Goal: Task Accomplishment & Management: Complete application form

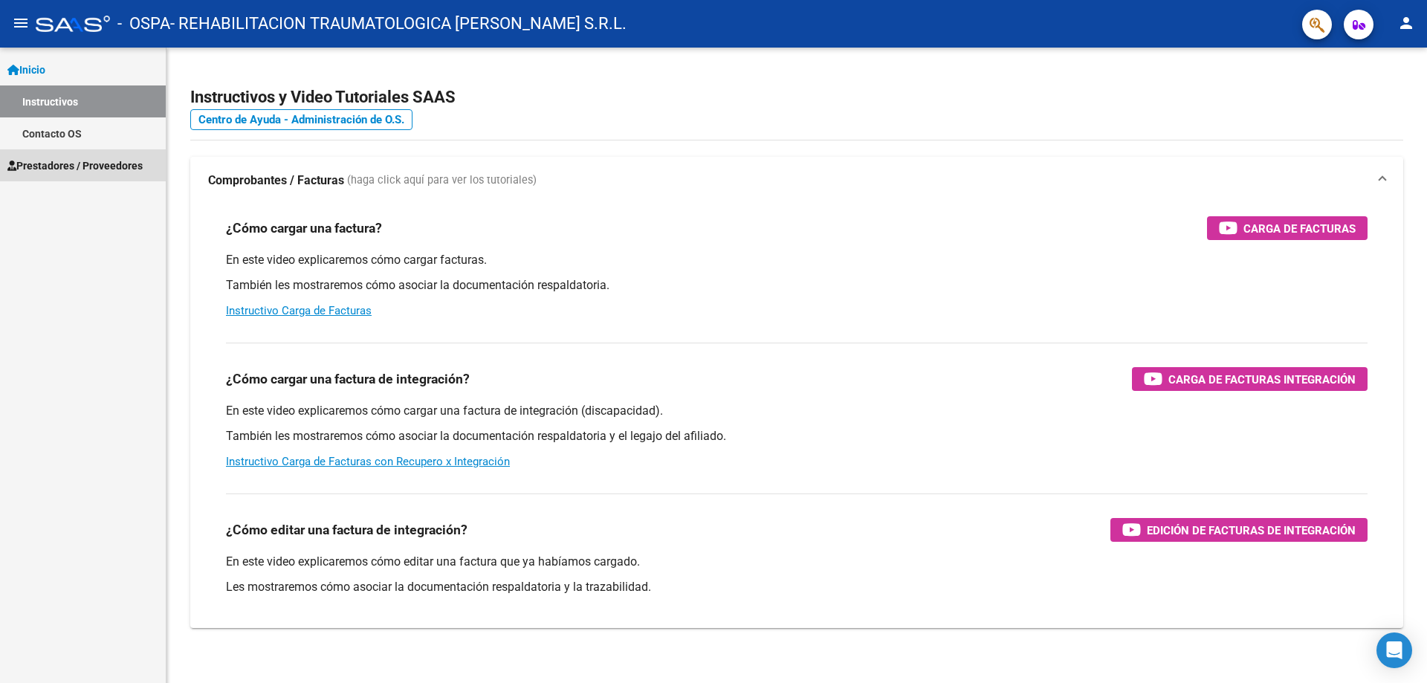
click at [73, 159] on span "Prestadores / Proveedores" at bounding box center [74, 166] width 135 height 16
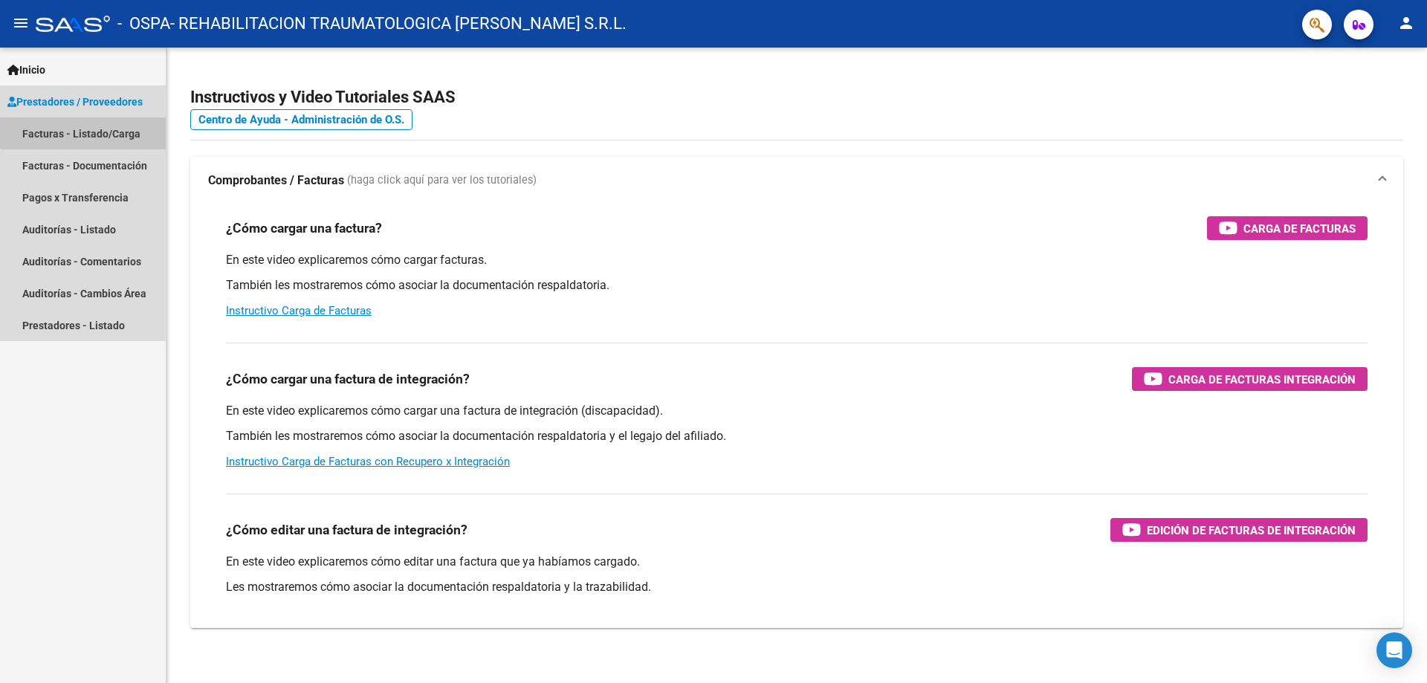
click at [101, 126] on link "Facturas - Listado/Carga" at bounding box center [83, 133] width 166 height 32
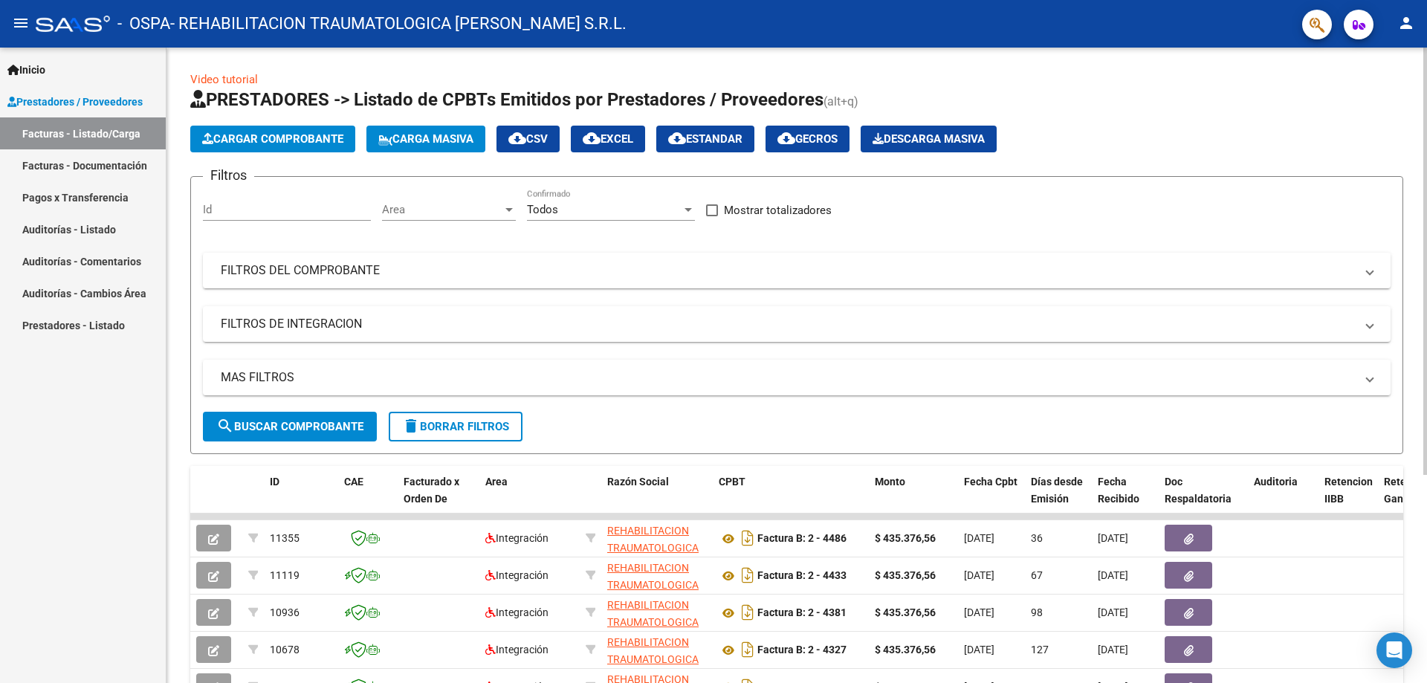
click at [307, 135] on span "Cargar Comprobante" at bounding box center [272, 138] width 141 height 13
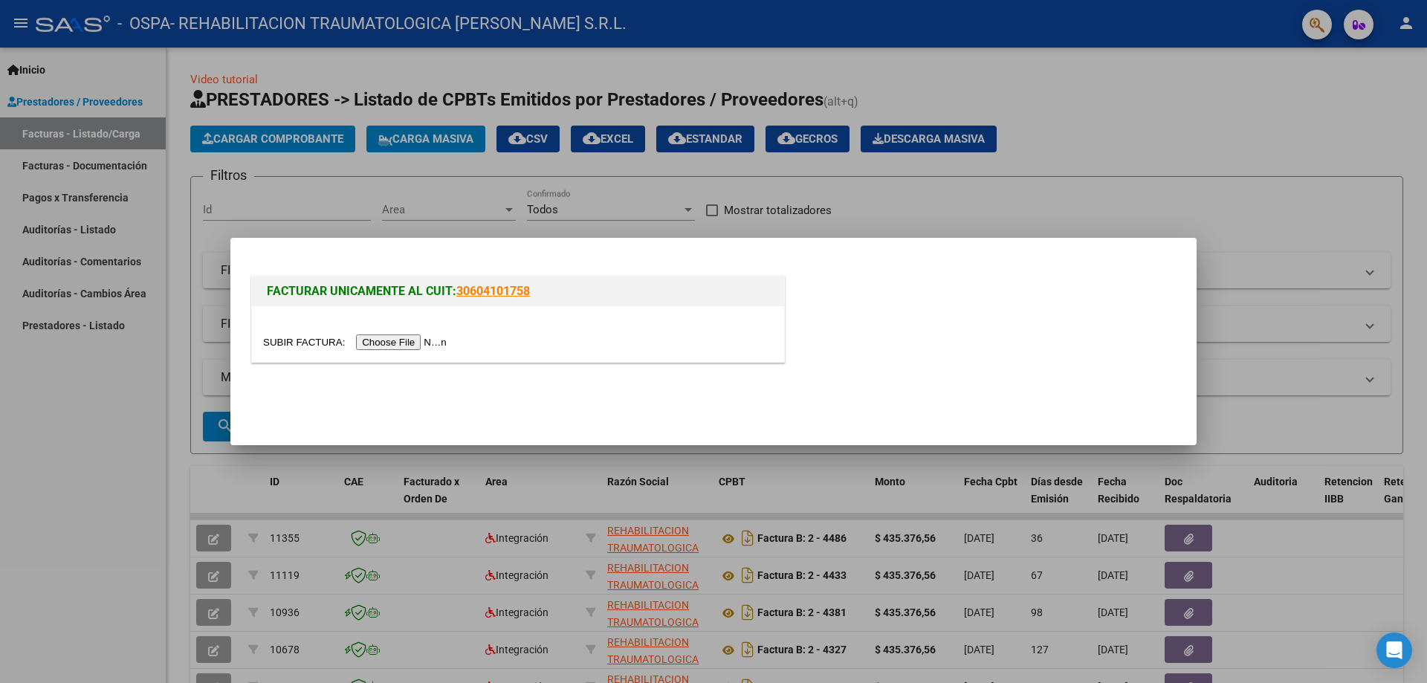
click at [962, 279] on div "FACTURAR UNICAMENTE AL CUIT: 30604101758" at bounding box center [713, 322] width 930 height 98
click at [392, 340] on input "file" at bounding box center [357, 342] width 188 height 16
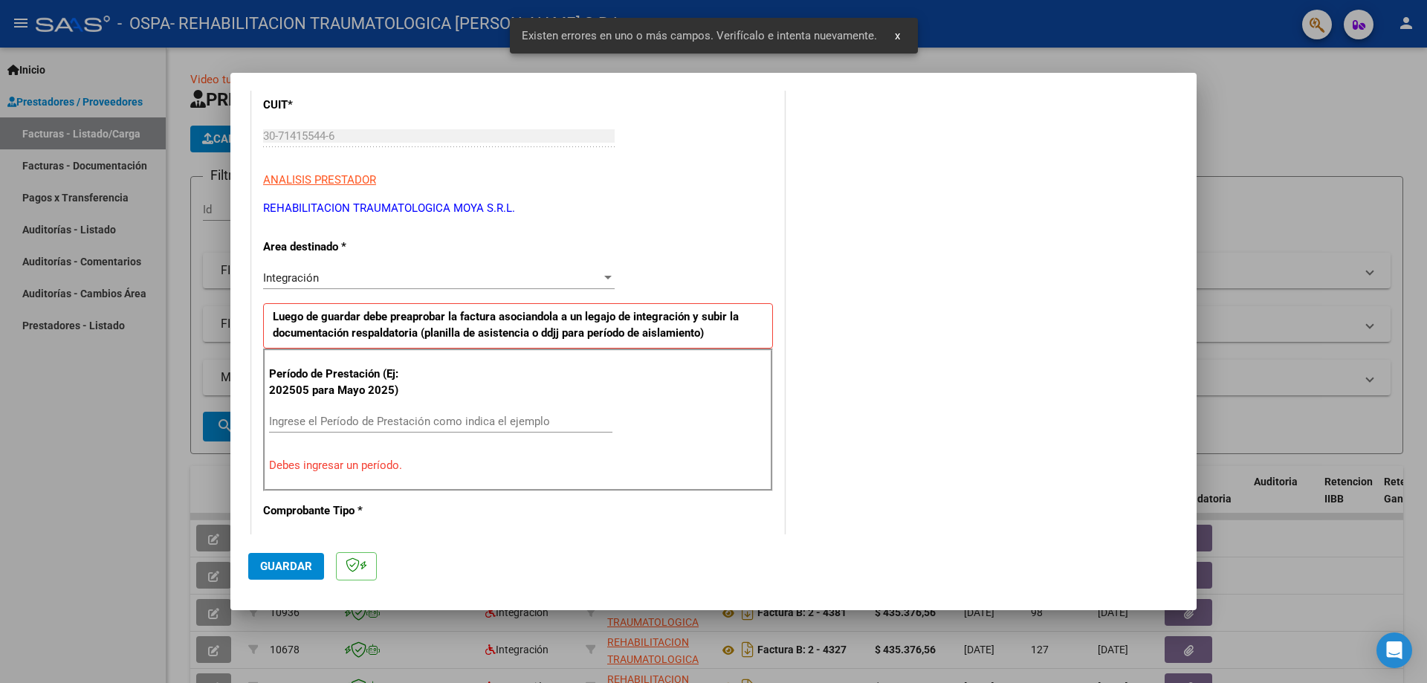
scroll to position [223, 0]
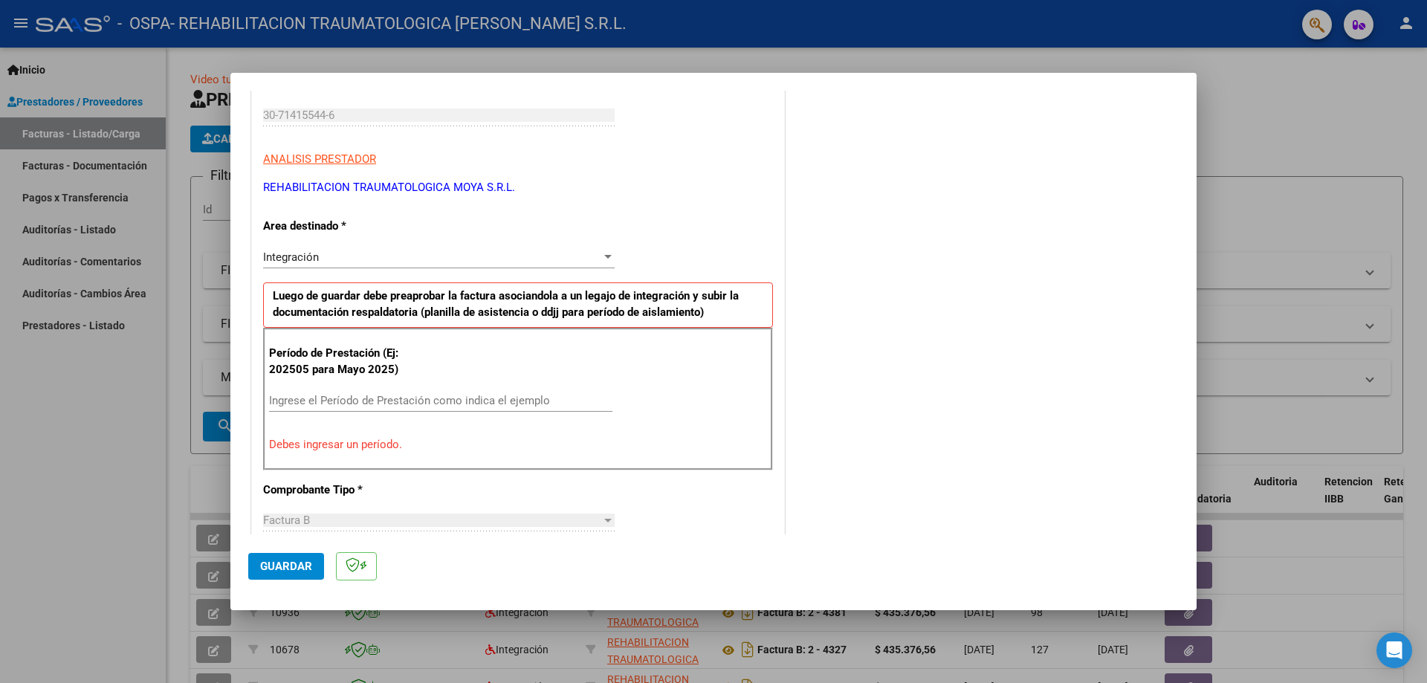
click at [346, 404] on input "Ingrese el Período de Prestación como indica el ejemplo" at bounding box center [440, 400] width 343 height 13
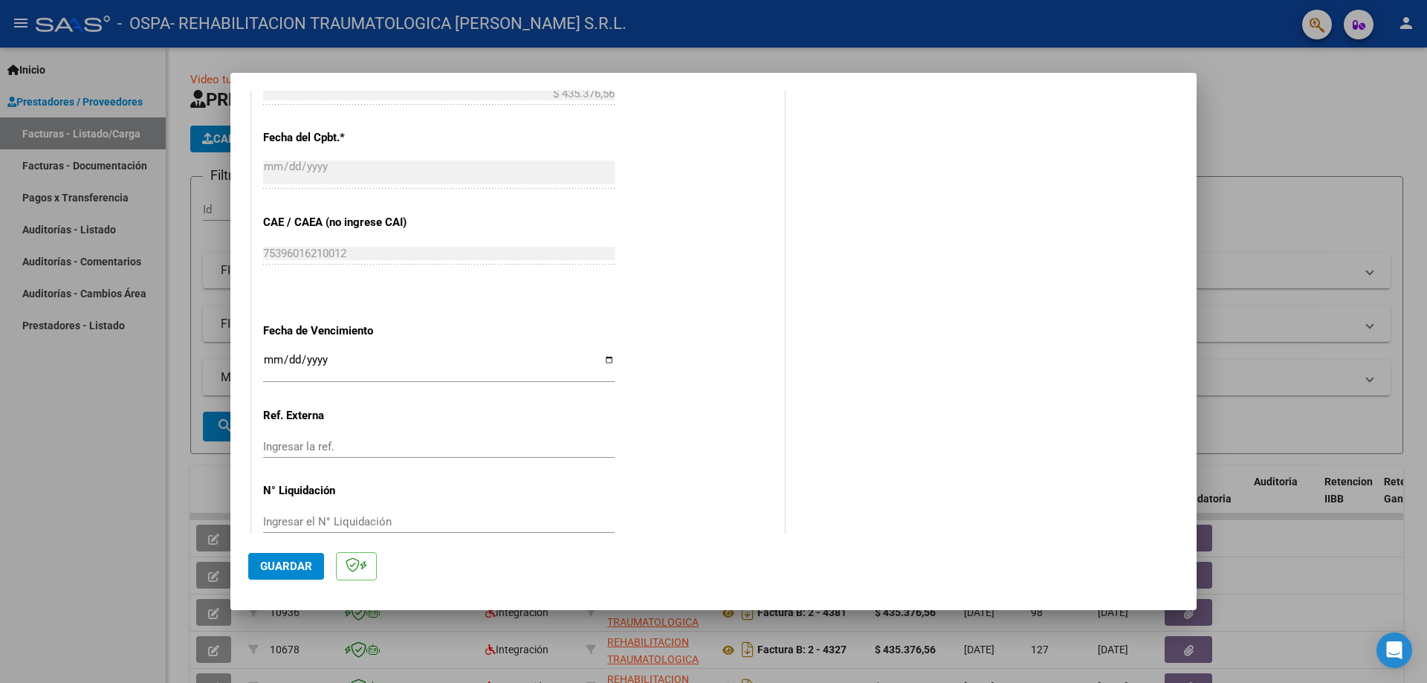
scroll to position [864, 0]
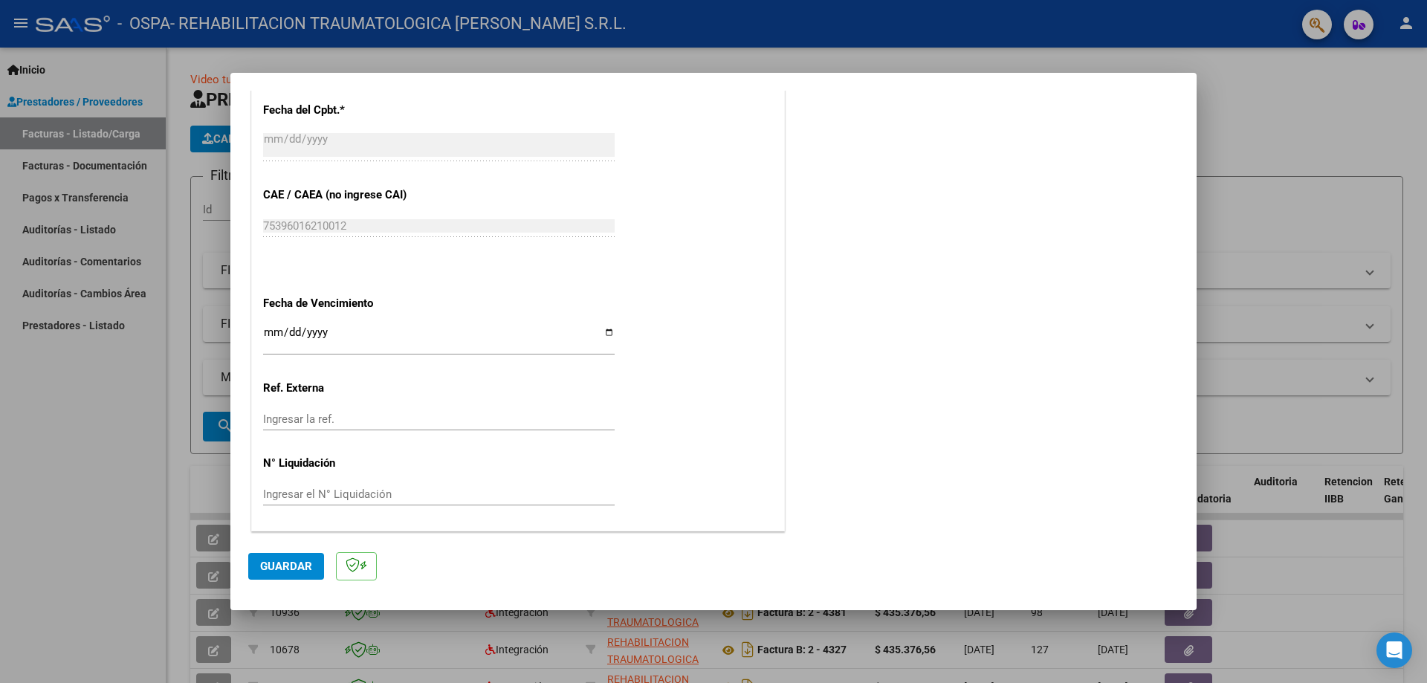
type input "202509"
click at [603, 334] on input "Ingresar la fecha" at bounding box center [439, 338] width 352 height 24
type input "[DATE]"
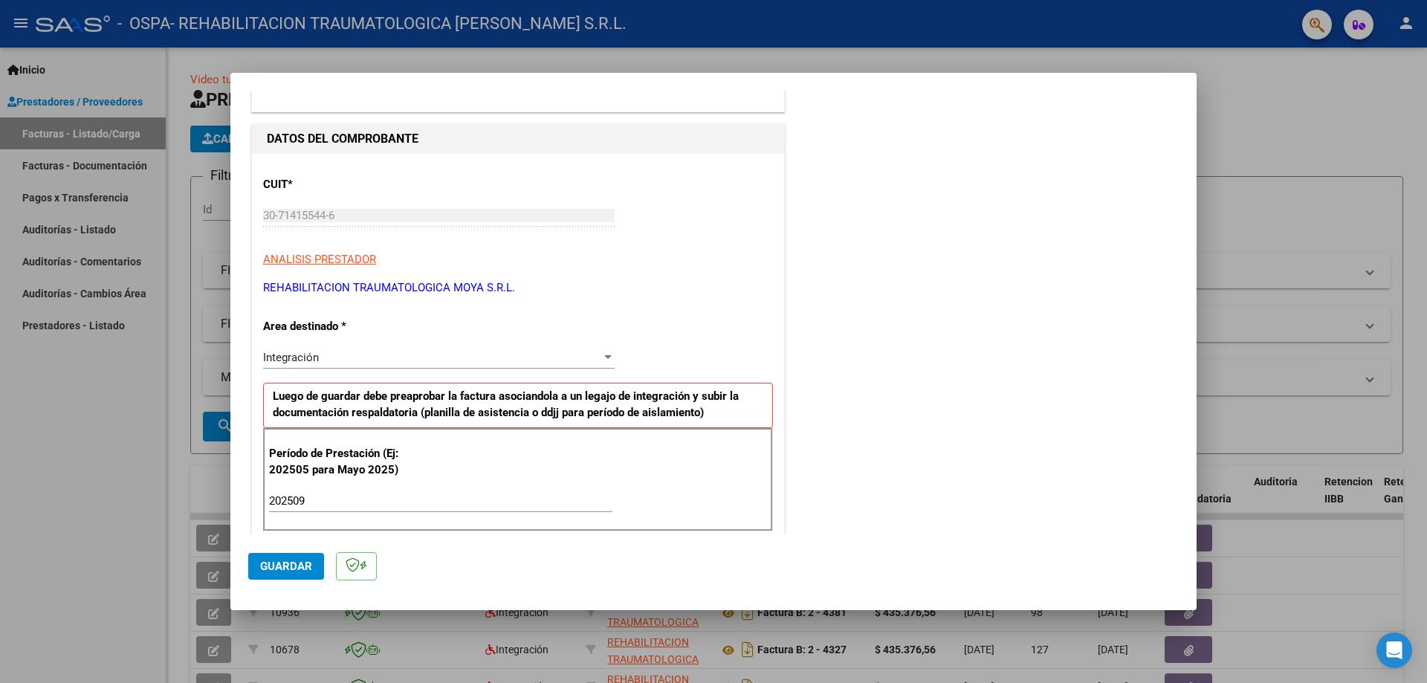
scroll to position [121, 0]
click at [288, 566] on span "Guardar" at bounding box center [286, 566] width 52 height 13
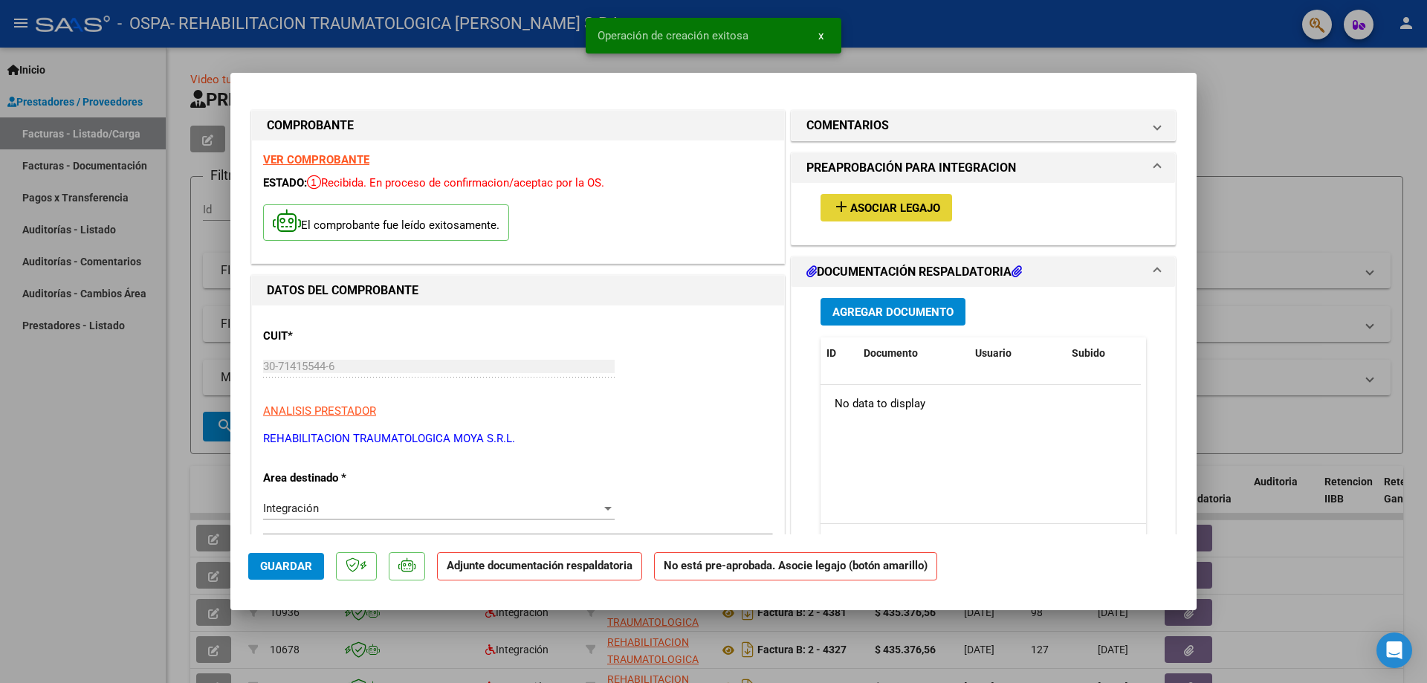
click at [857, 204] on span "Asociar Legajo" at bounding box center [895, 207] width 90 height 13
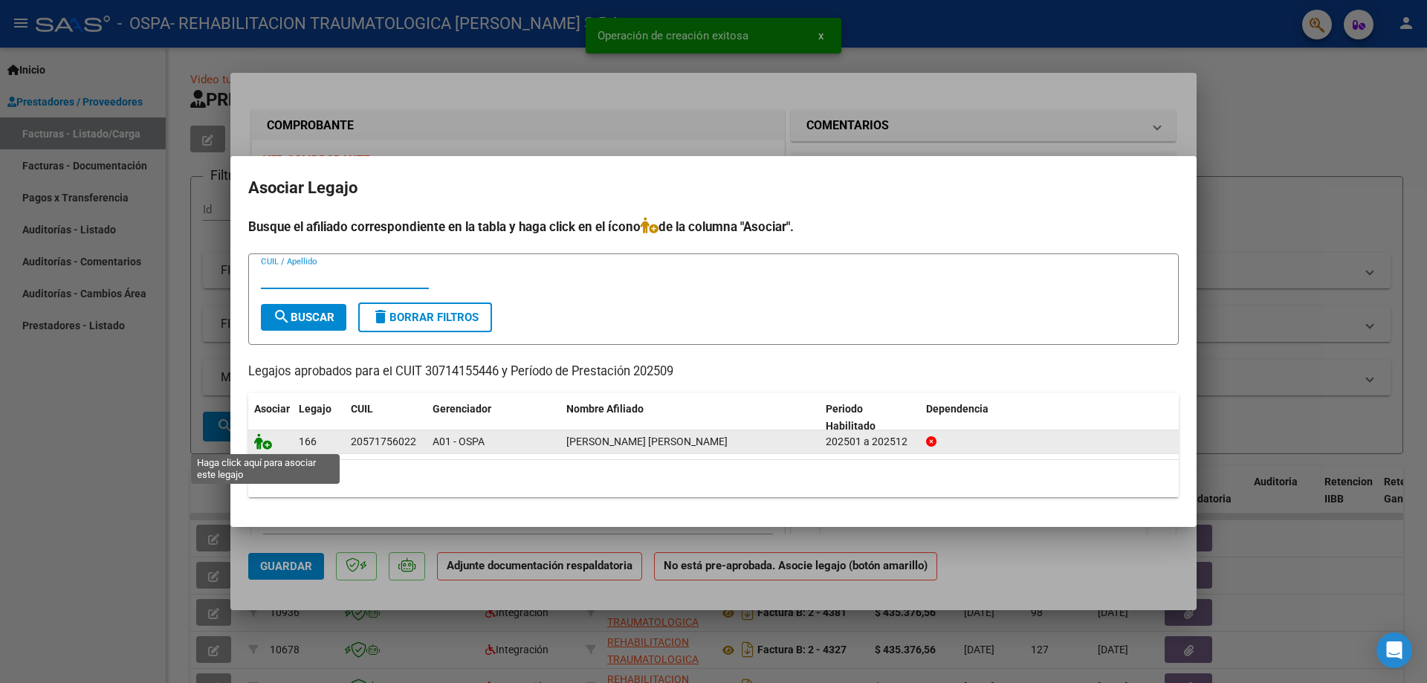
click at [263, 446] on icon at bounding box center [263, 441] width 18 height 16
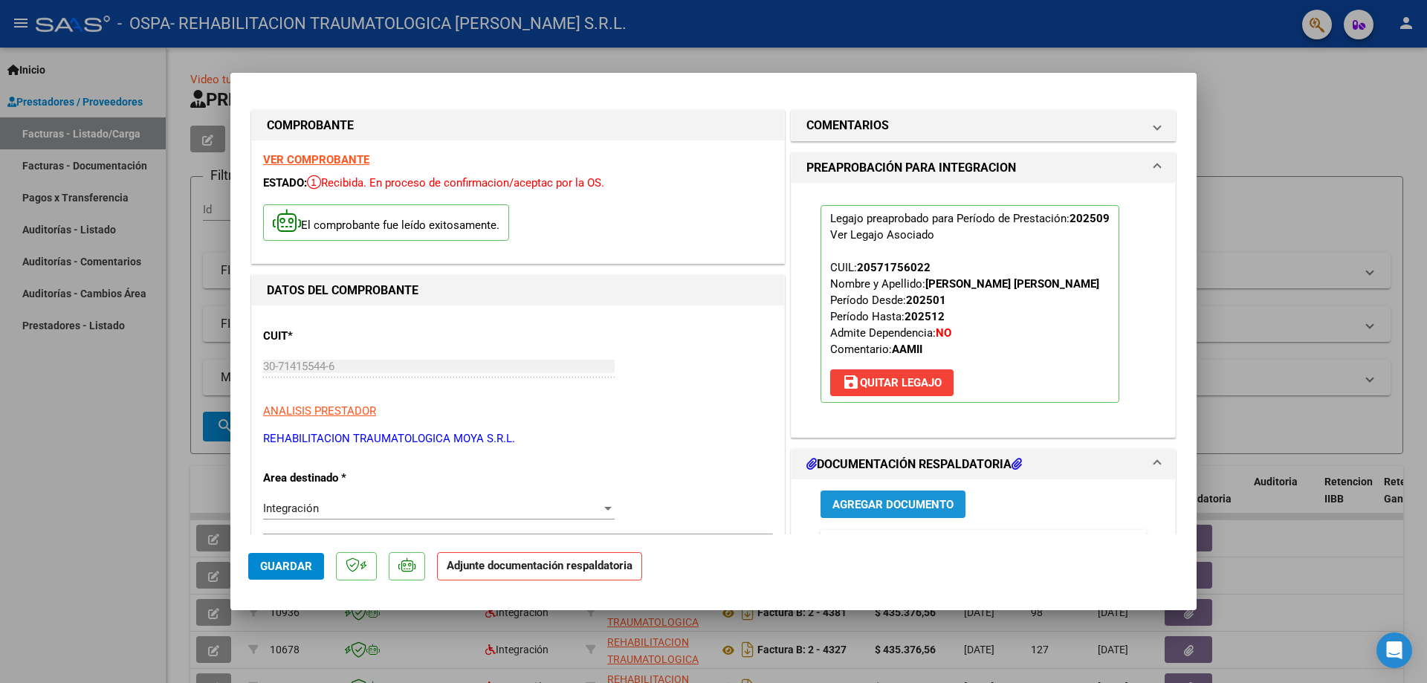
click at [915, 497] on span "Agregar Documento" at bounding box center [892, 503] width 121 height 13
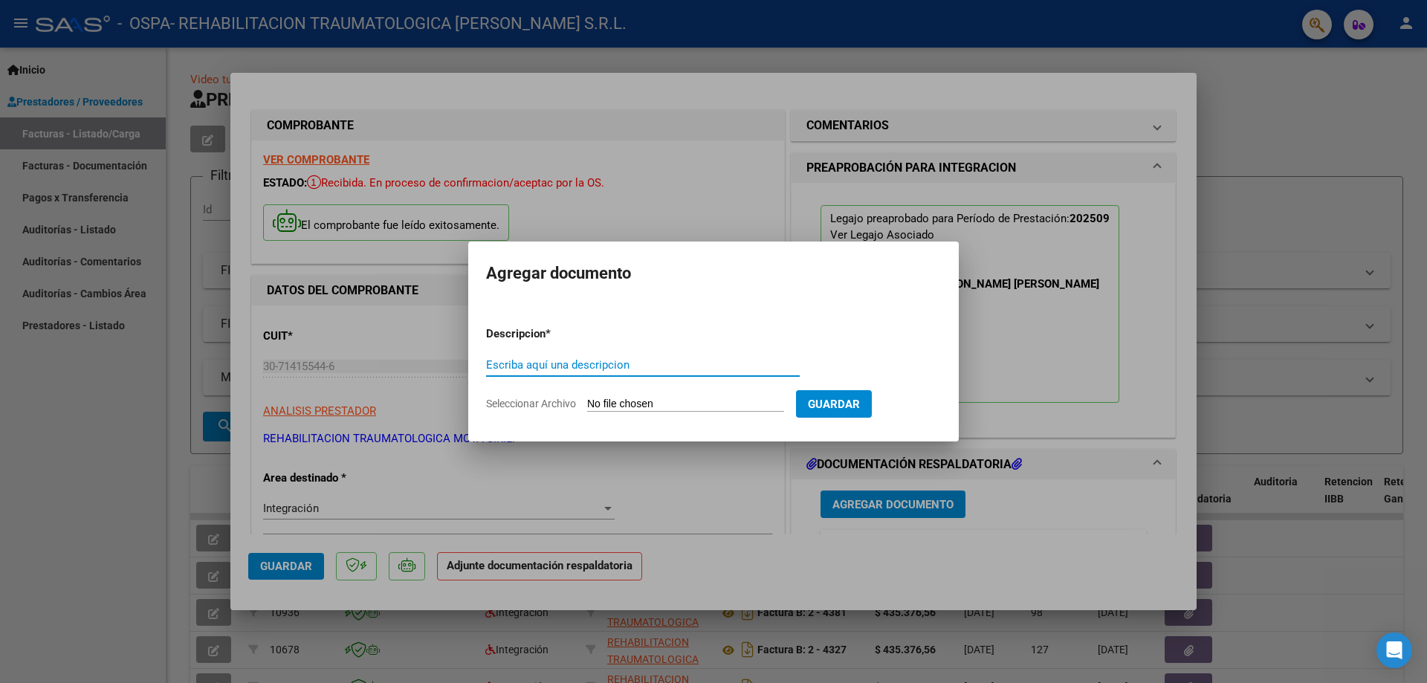
click at [545, 360] on input "Escriba aquí una descripcion" at bounding box center [643, 364] width 314 height 13
click at [526, 364] on input "Planilla Asitencia" at bounding box center [643, 364] width 314 height 13
click at [615, 367] on input "Planilla de Asitencia" at bounding box center [643, 364] width 314 height 13
click at [555, 366] on input "Planilla de Asitencia" at bounding box center [643, 364] width 314 height 13
type input "Planilla de Asistencia"
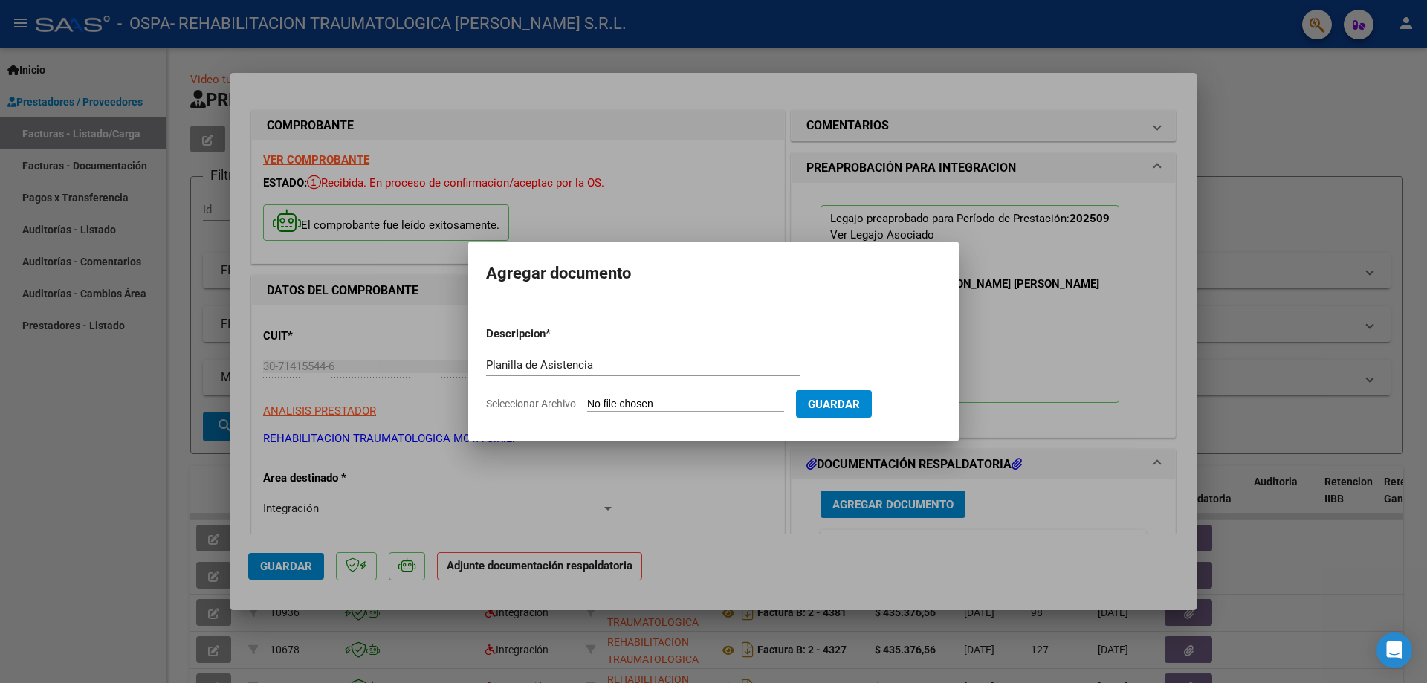
click at [685, 402] on input "Seleccionar Archivo" at bounding box center [685, 405] width 197 height 14
type input "C:\fakepath\Planilla Asistencia Sept [PERSON_NAME].pdf"
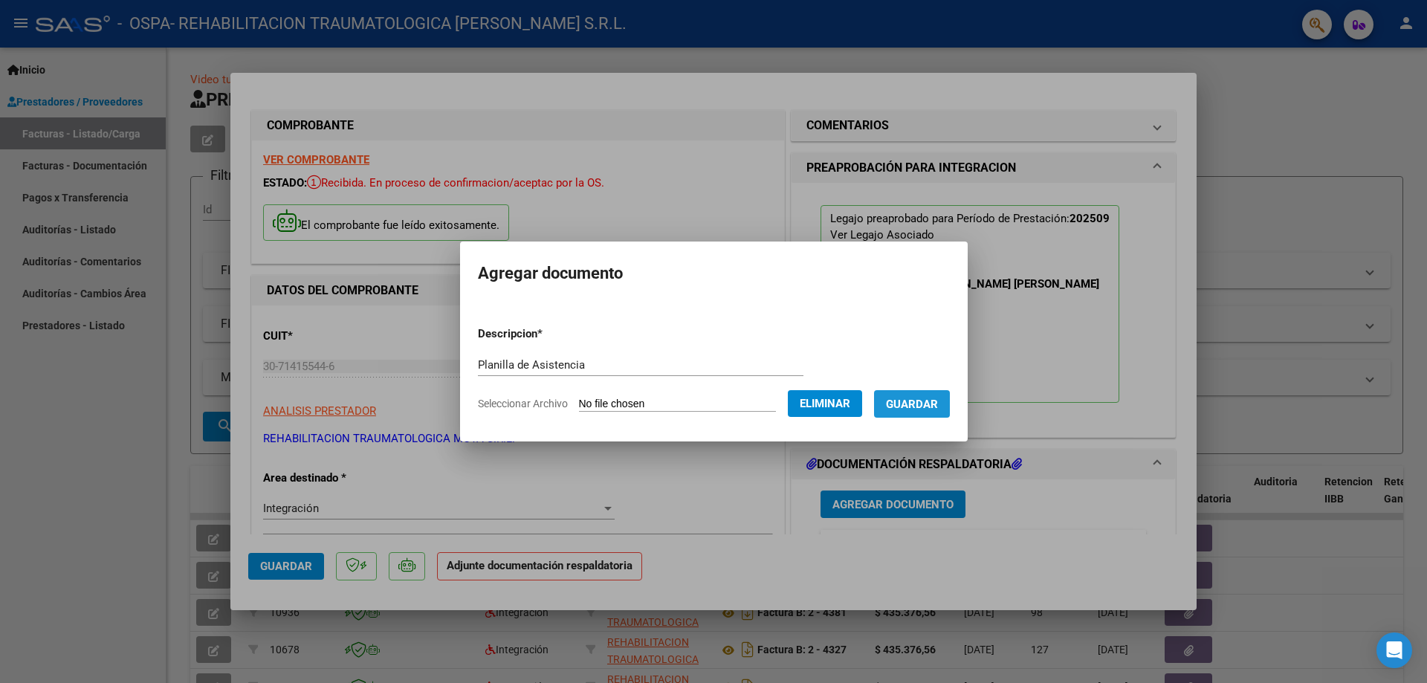
click at [938, 405] on span "Guardar" at bounding box center [912, 404] width 52 height 13
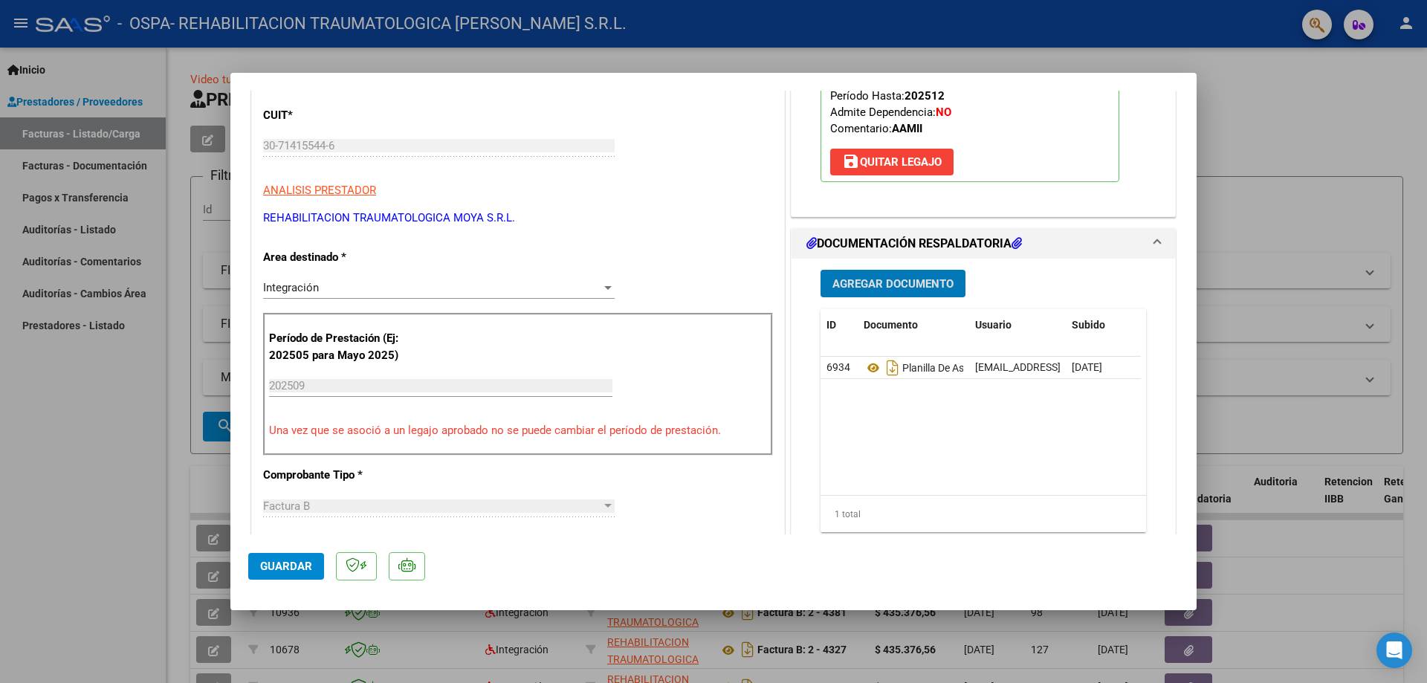
scroll to position [69, 0]
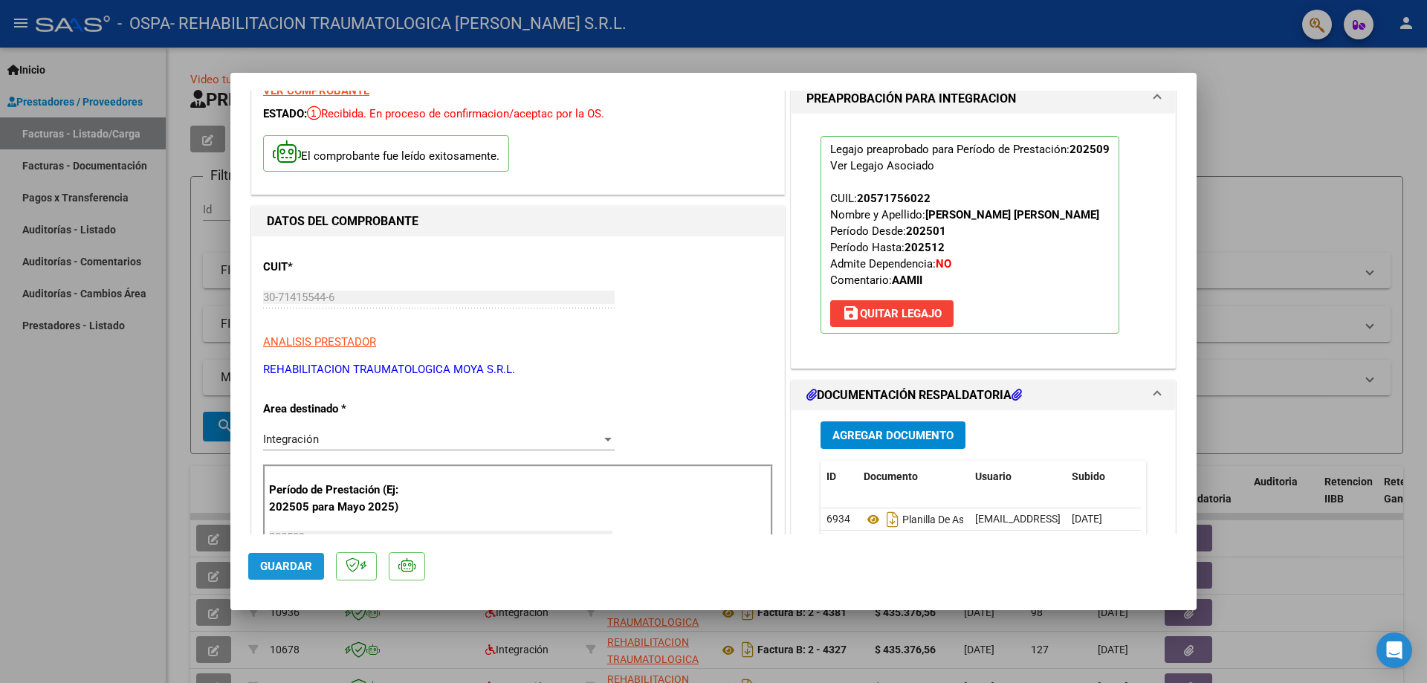
click at [286, 560] on span "Guardar" at bounding box center [286, 566] width 52 height 13
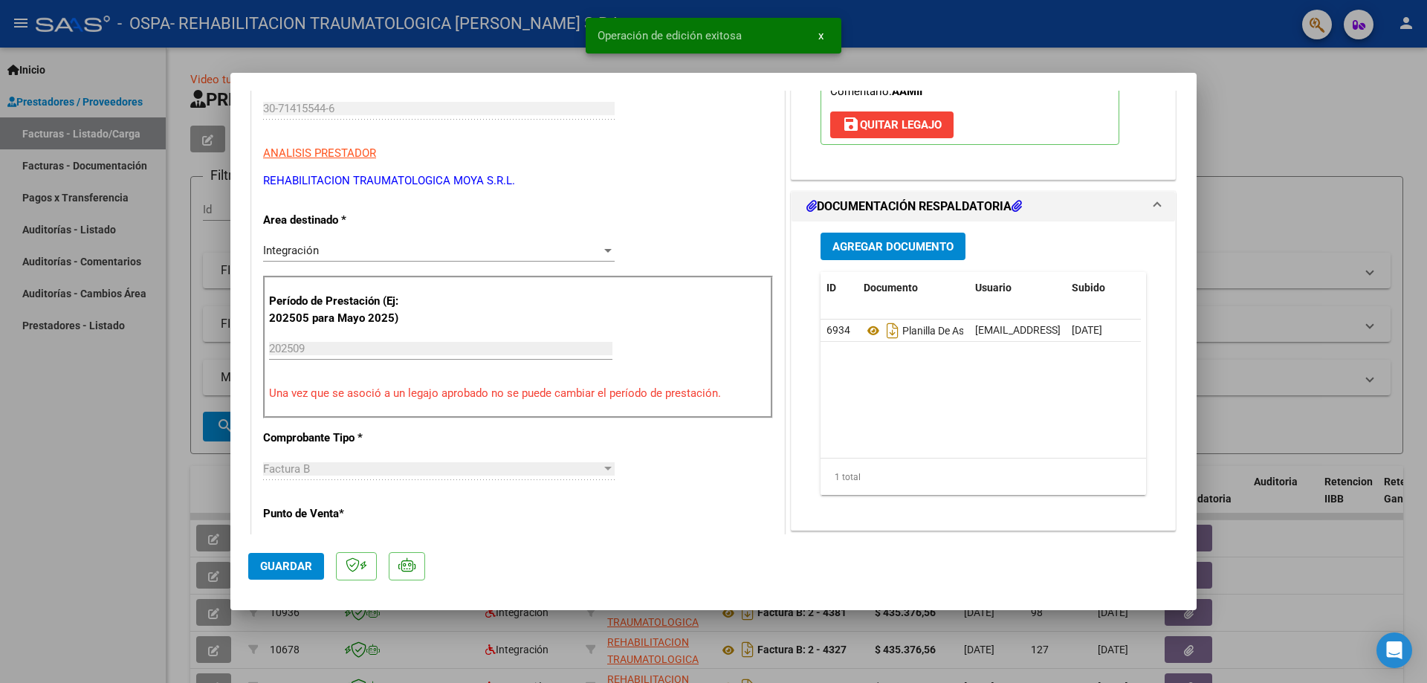
scroll to position [0, 0]
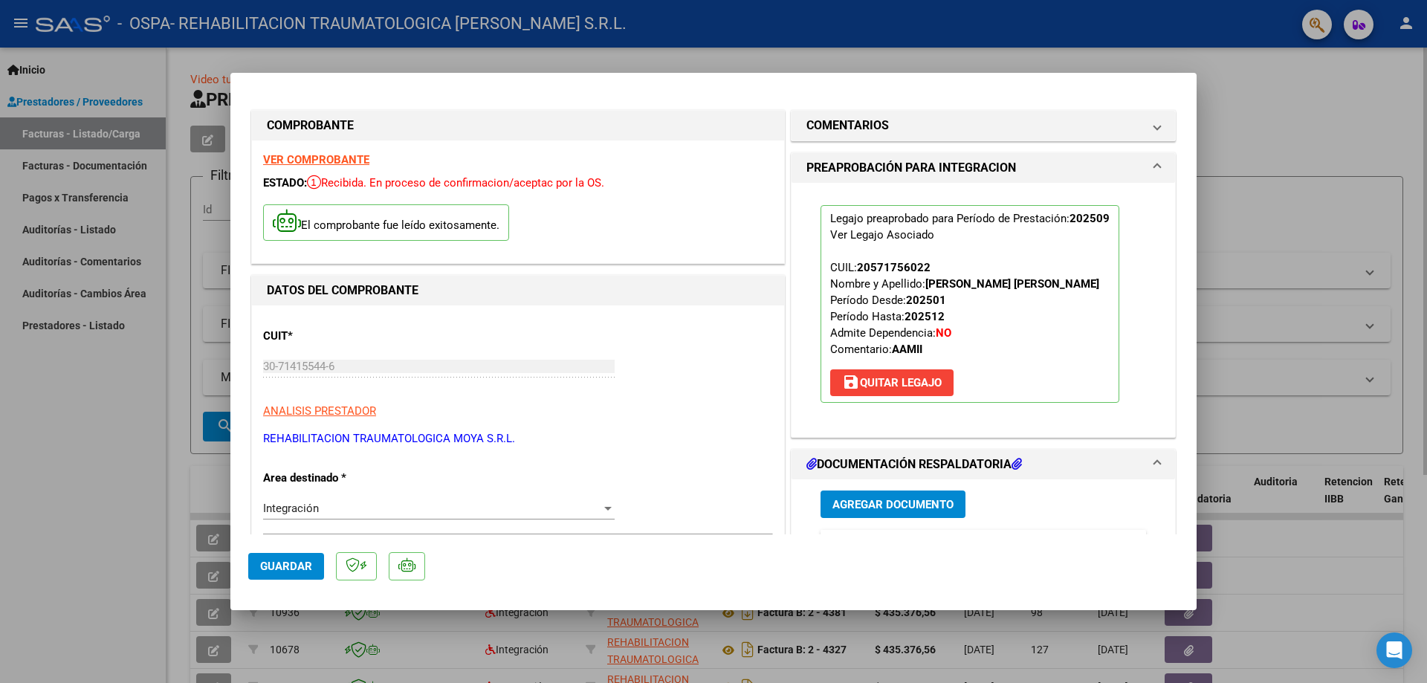
type input "$ 0,00"
